Goal: Task Accomplishment & Management: Manage account settings

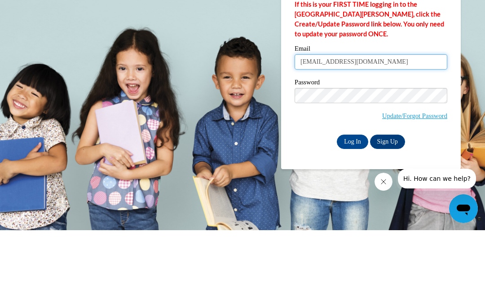
type input "[EMAIL_ADDRESS][DOMAIN_NAME]"
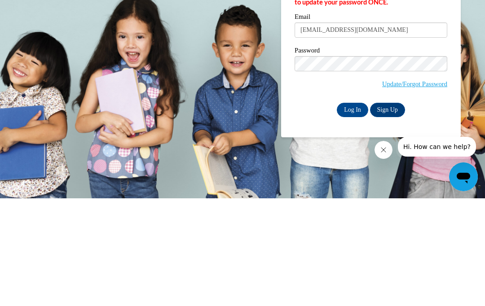
click at [353, 211] on input "Log In" at bounding box center [352, 218] width 31 height 14
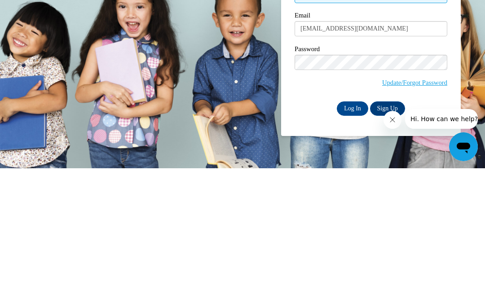
click at [353, 239] on input "Log In" at bounding box center [352, 246] width 31 height 14
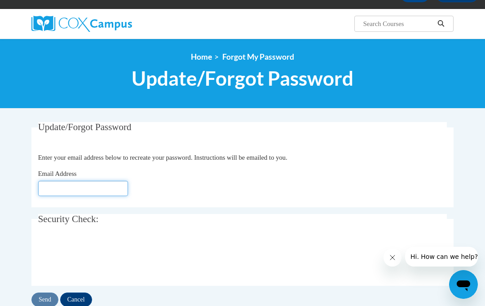
click at [101, 188] on input "Email Address" at bounding box center [83, 188] width 90 height 15
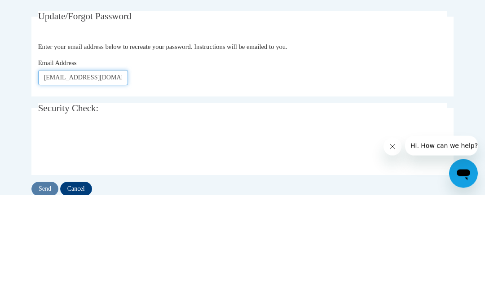
type input "[EMAIL_ADDRESS][DOMAIN_NAME]"
click at [301, 215] on fieldset "Security Check: Enter the security code + =" at bounding box center [242, 251] width 422 height 72
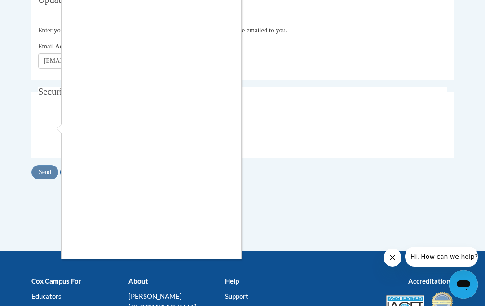
scroll to position [186, 0]
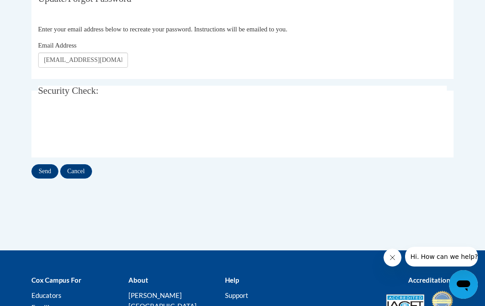
click at [51, 170] on input "Send" at bounding box center [44, 171] width 27 height 14
